Goal: Information Seeking & Learning: Understand process/instructions

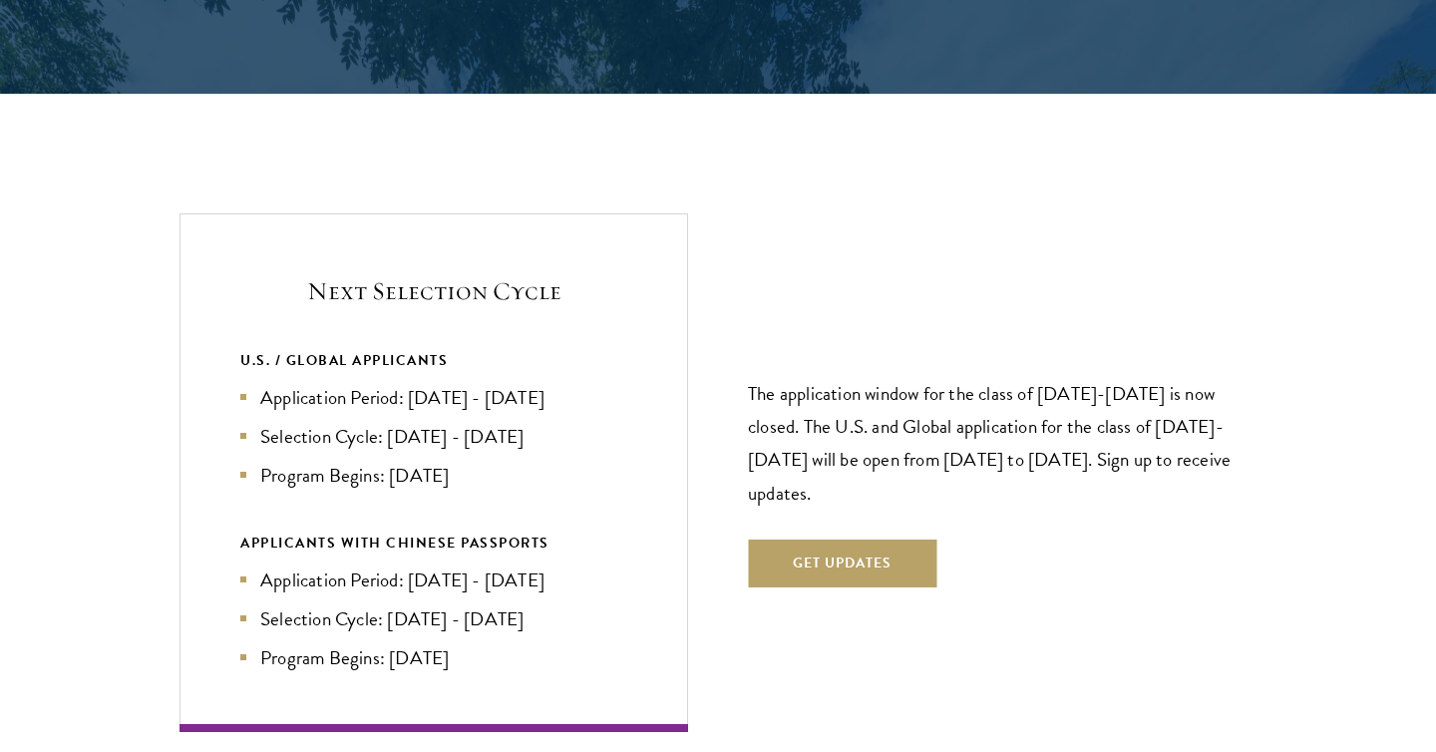
scroll to position [4180, 0]
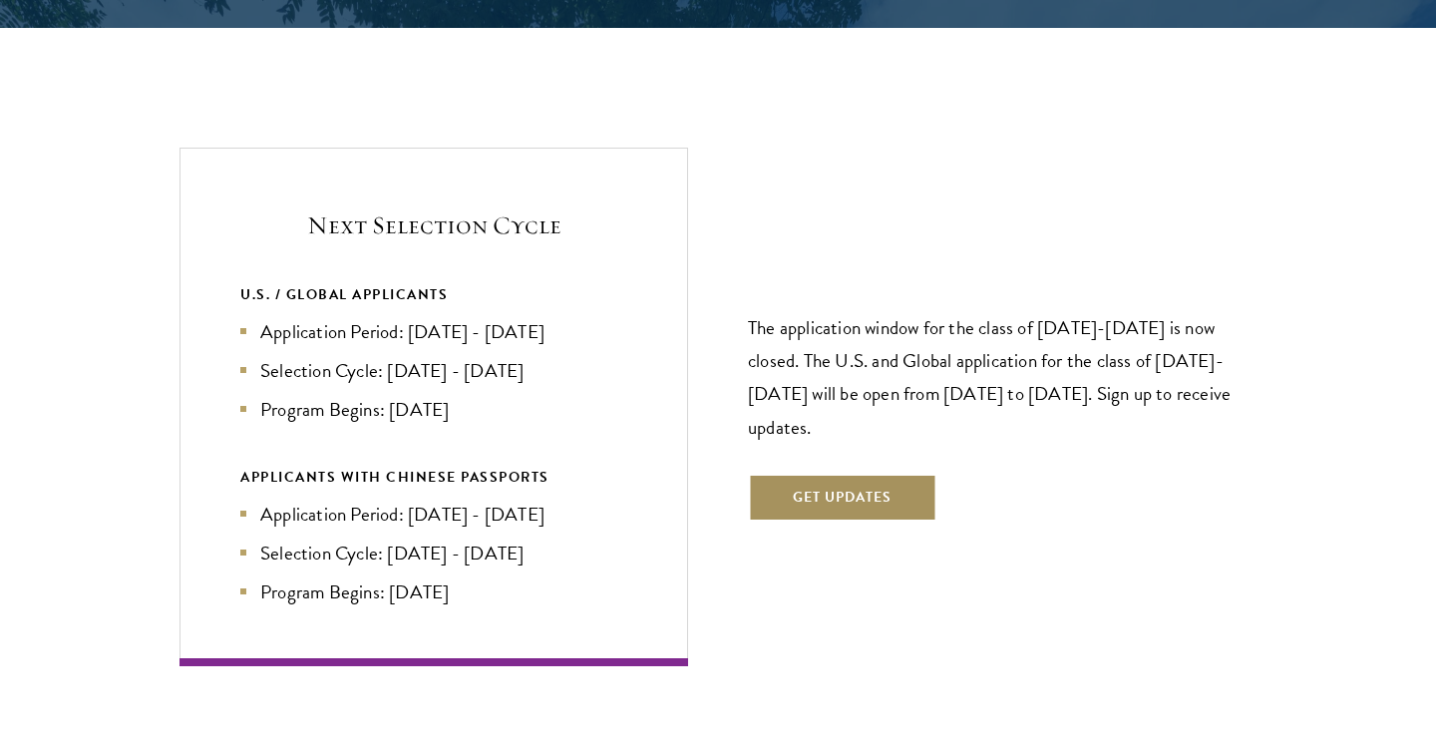
click at [853, 474] on button "Get Updates" at bounding box center [842, 498] width 188 height 48
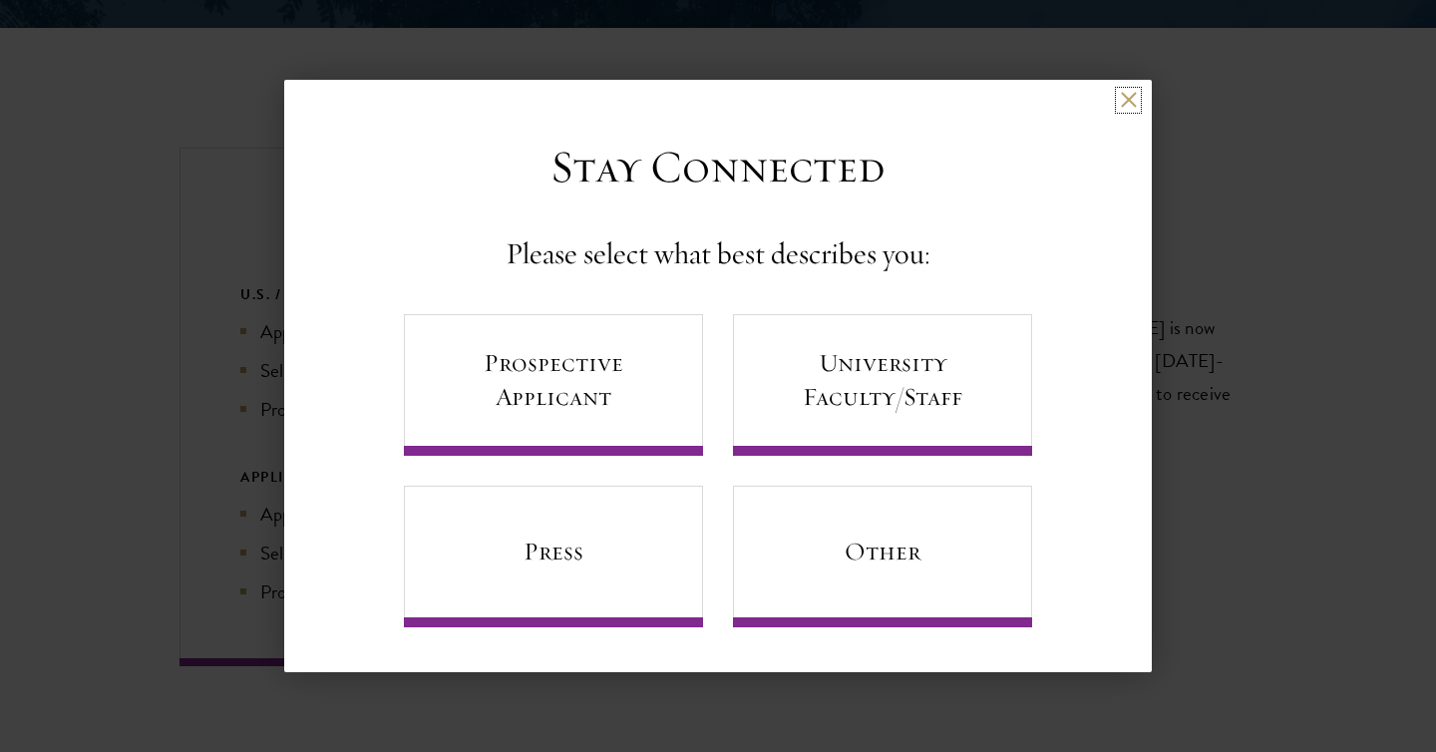
click at [1120, 96] on button at bounding box center [1128, 100] width 17 height 17
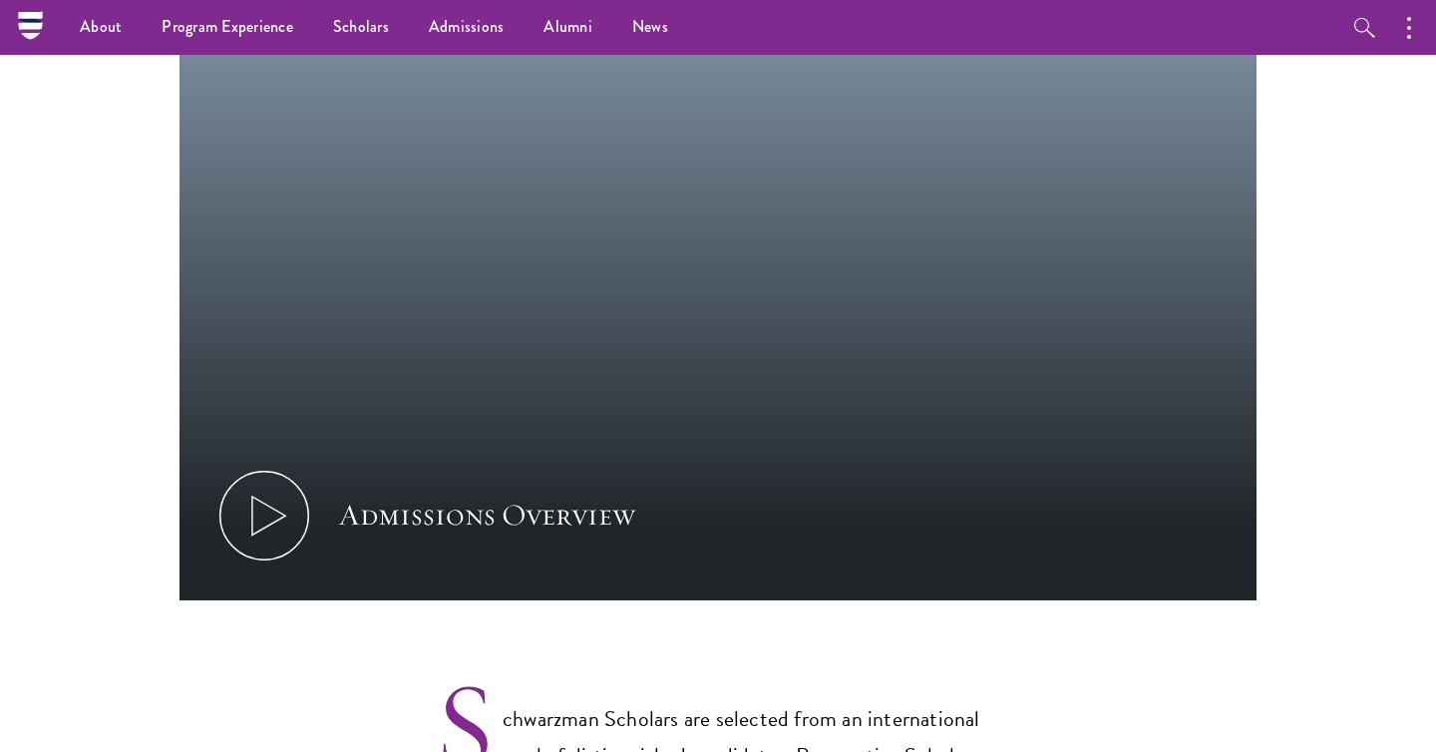
scroll to position [688, 0]
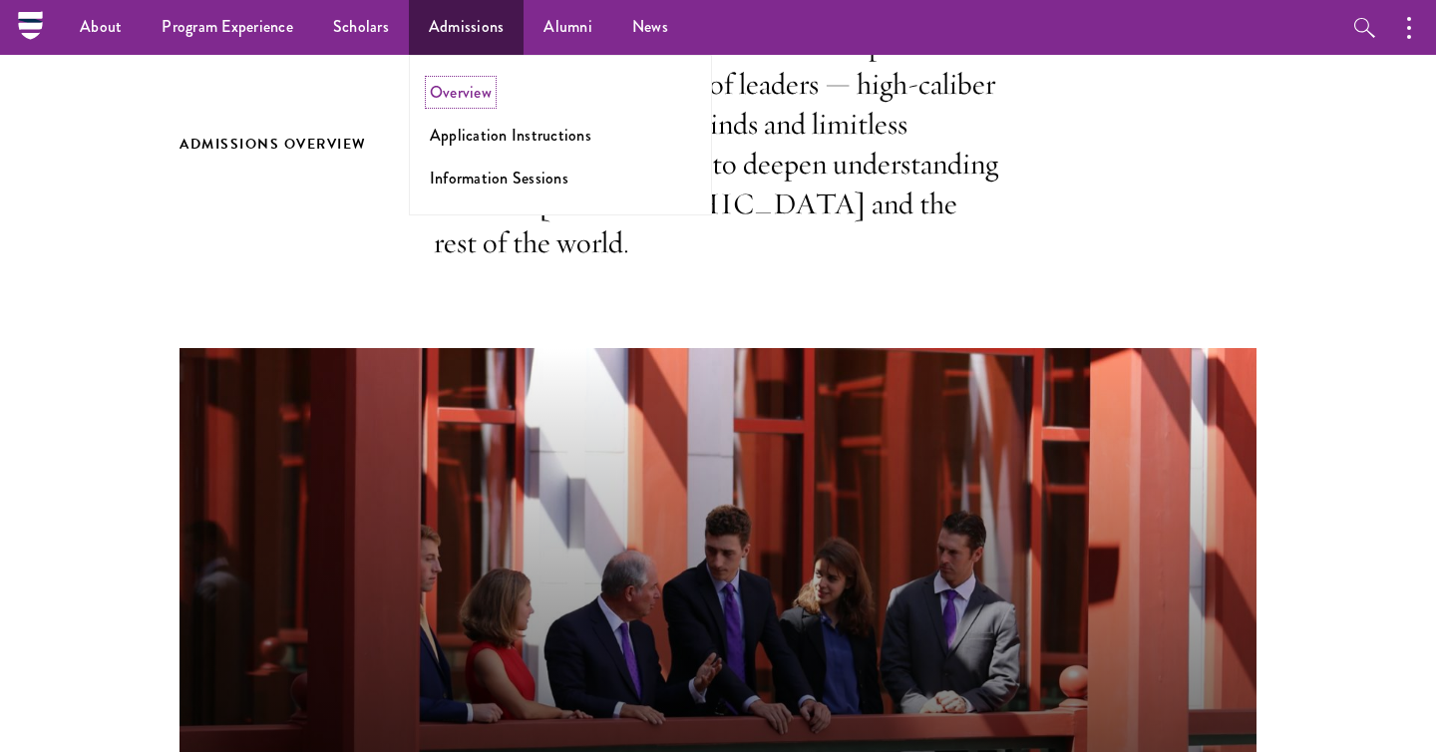
click at [474, 96] on link "Overview" at bounding box center [461, 92] width 62 height 23
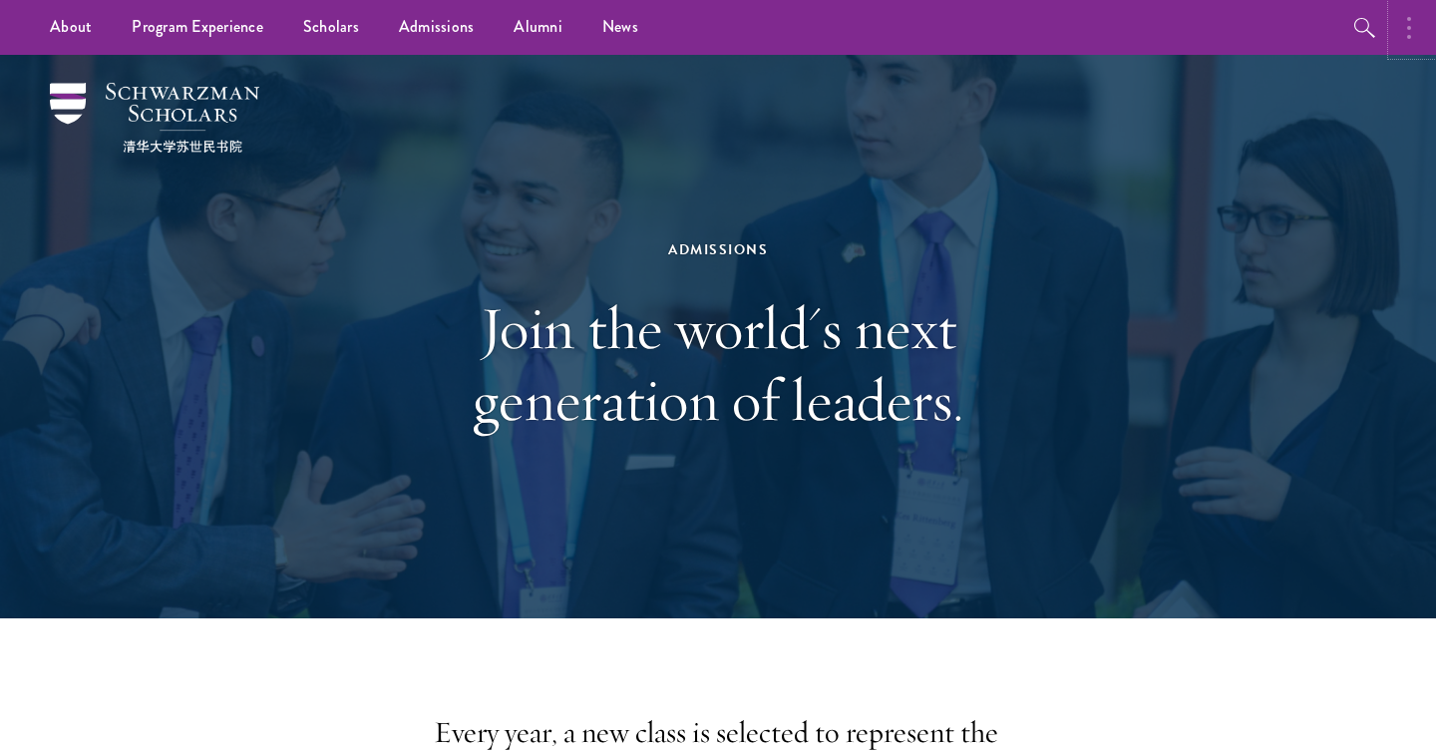
click at [1406, 40] on button "button" at bounding box center [1414, 27] width 44 height 55
click at [1193, 20] on icon "button" at bounding box center [1195, 28] width 4 height 24
click at [1346, 20] on button "button" at bounding box center [1364, 27] width 55 height 55
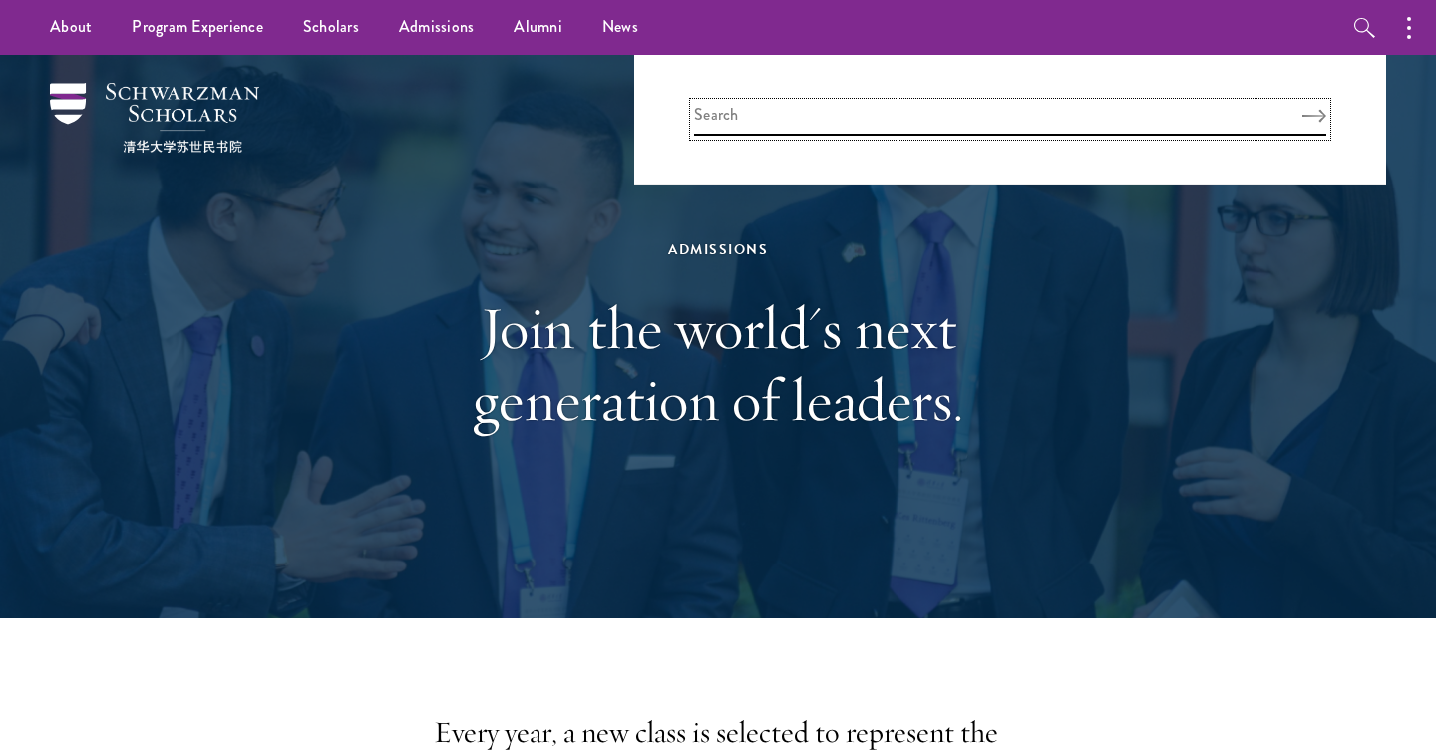
click at [915, 116] on input "search" at bounding box center [1010, 119] width 632 height 33
type input "login"
click at [1303, 109] on button "Search" at bounding box center [1315, 116] width 24 height 14
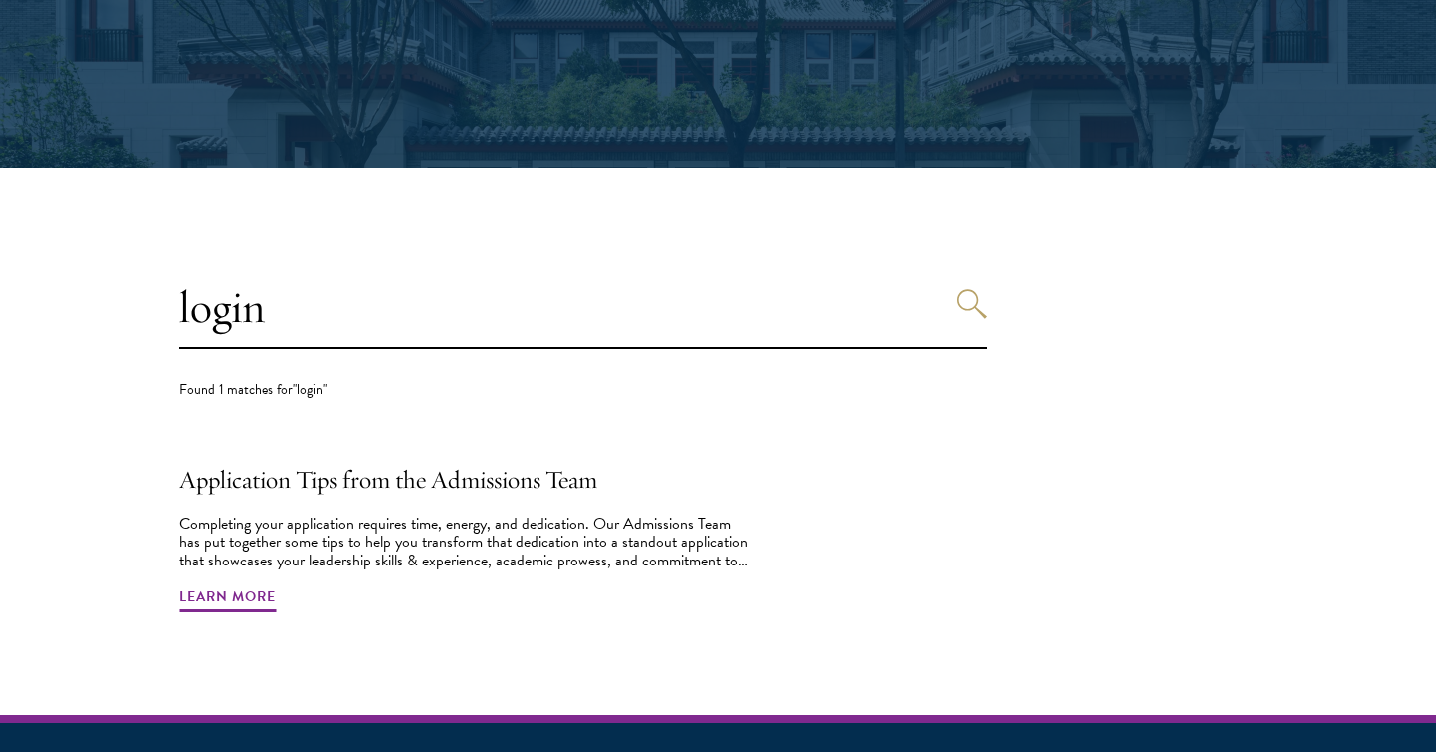
scroll to position [385, 0]
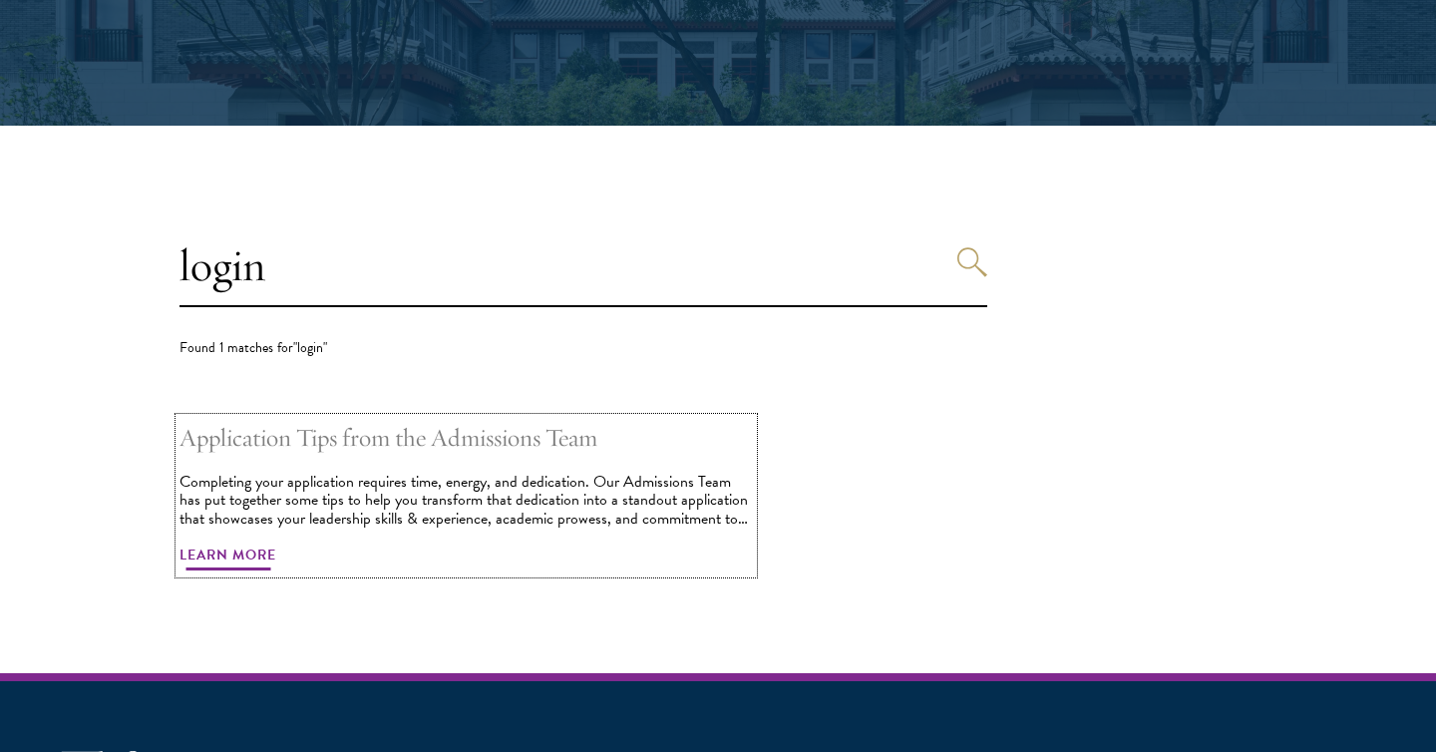
click at [370, 447] on h2 "Application Tips from the Admissions Team" at bounding box center [466, 438] width 573 height 40
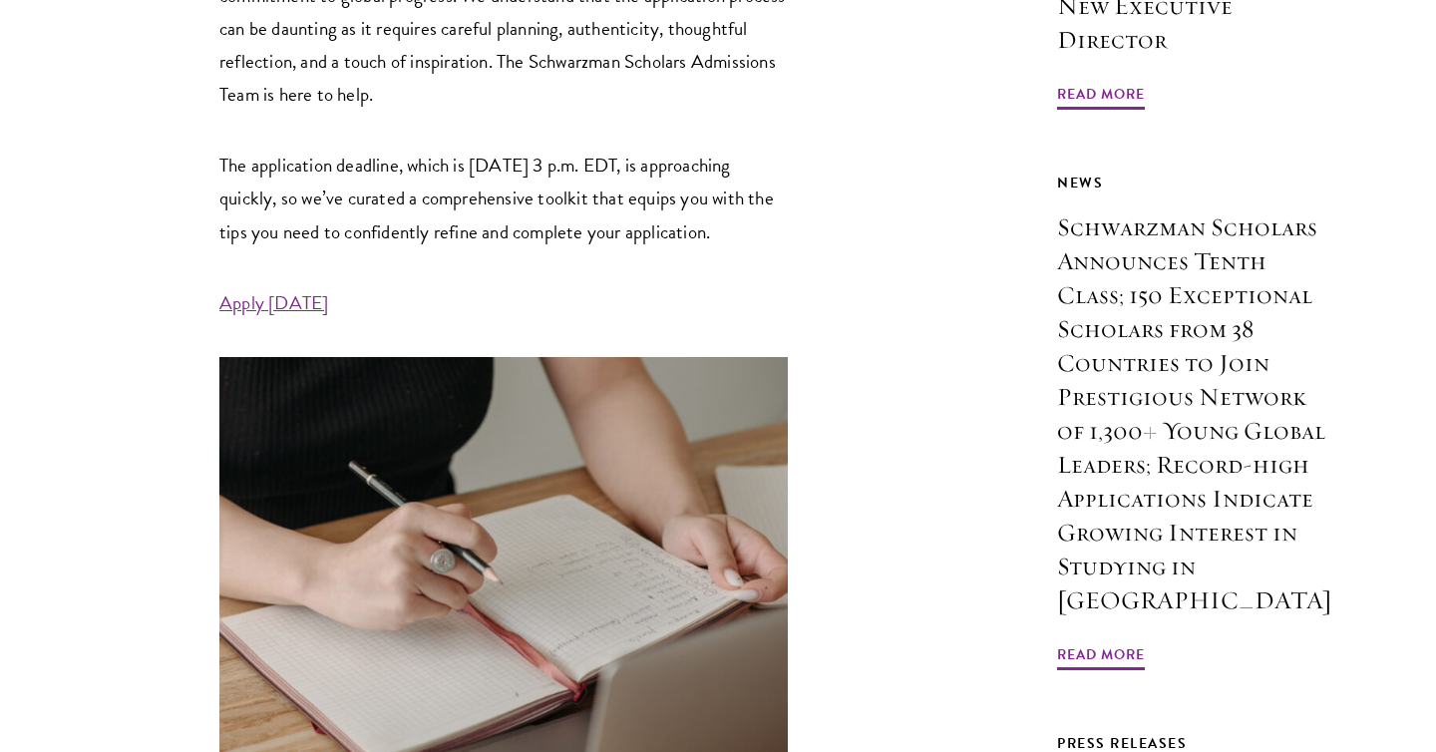
scroll to position [1130, 0]
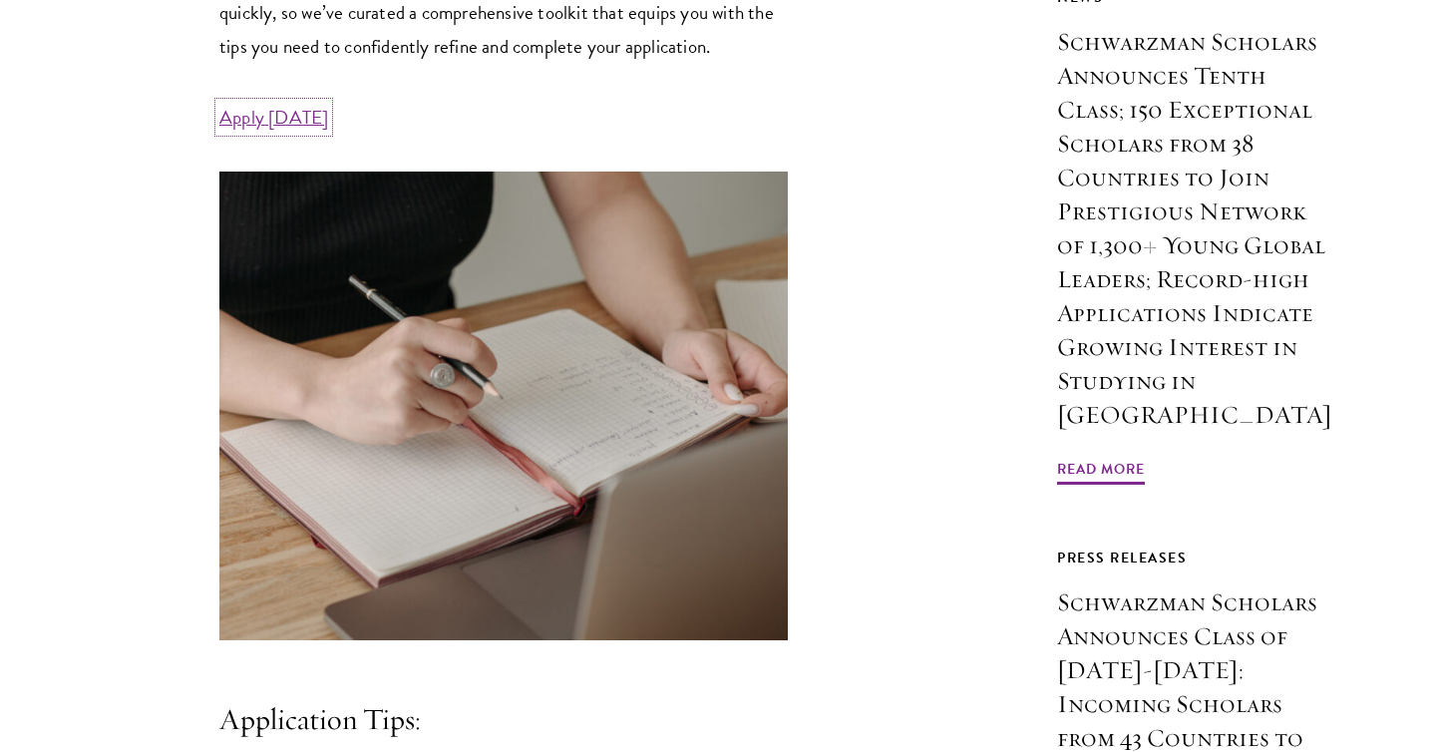
click at [281, 132] on link "Apply Today" at bounding box center [273, 117] width 109 height 29
